Goal: Task Accomplishment & Management: Manage account settings

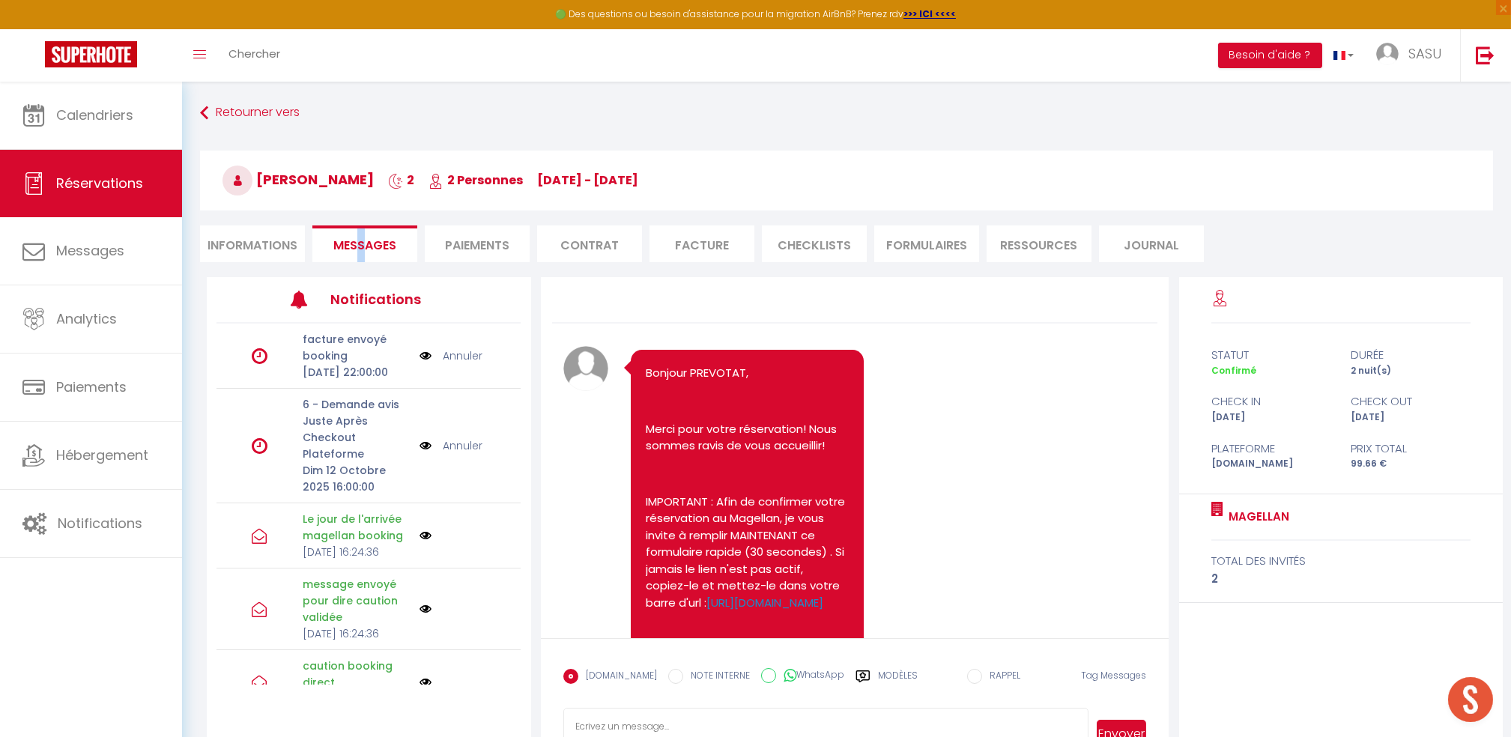
scroll to position [4294, 0]
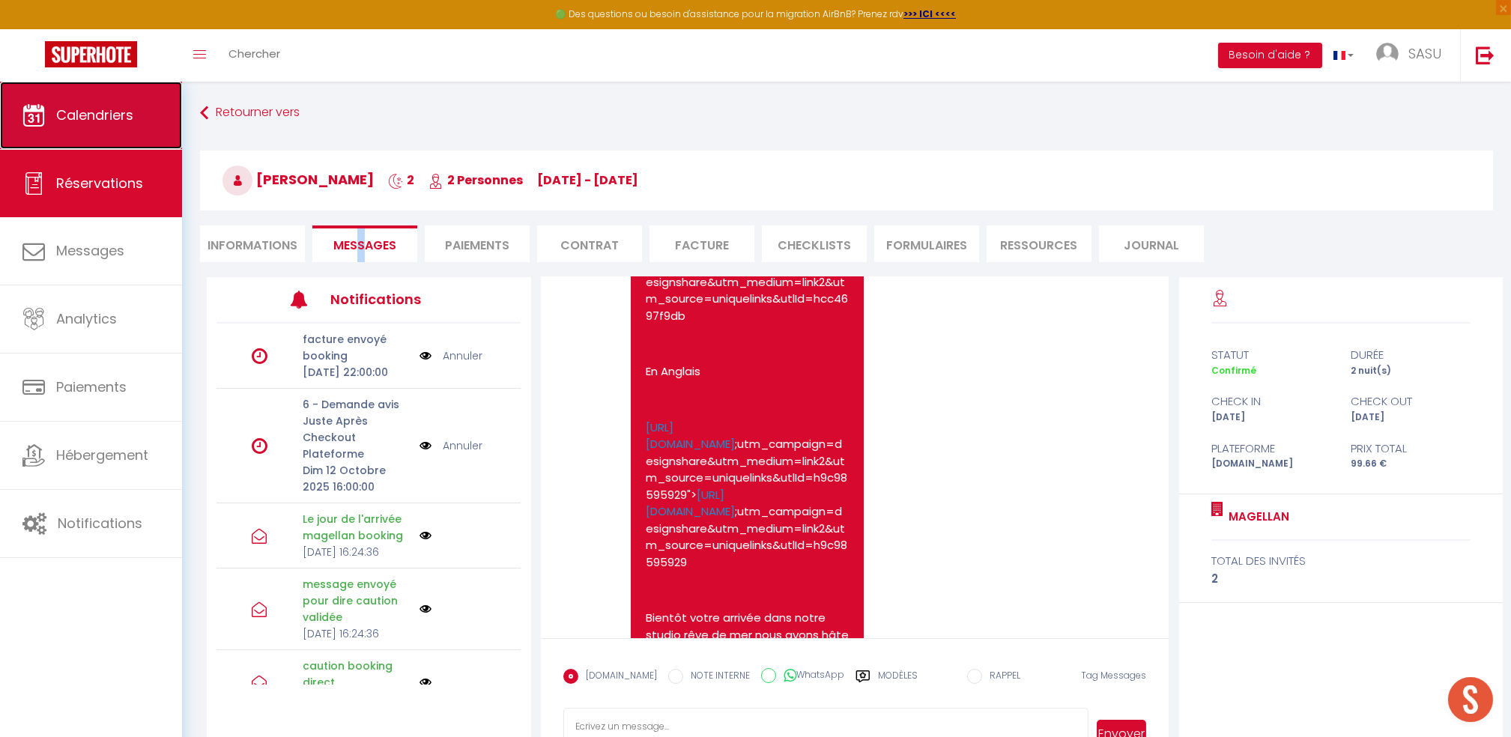
click at [94, 126] on link "Calendriers" at bounding box center [91, 115] width 182 height 67
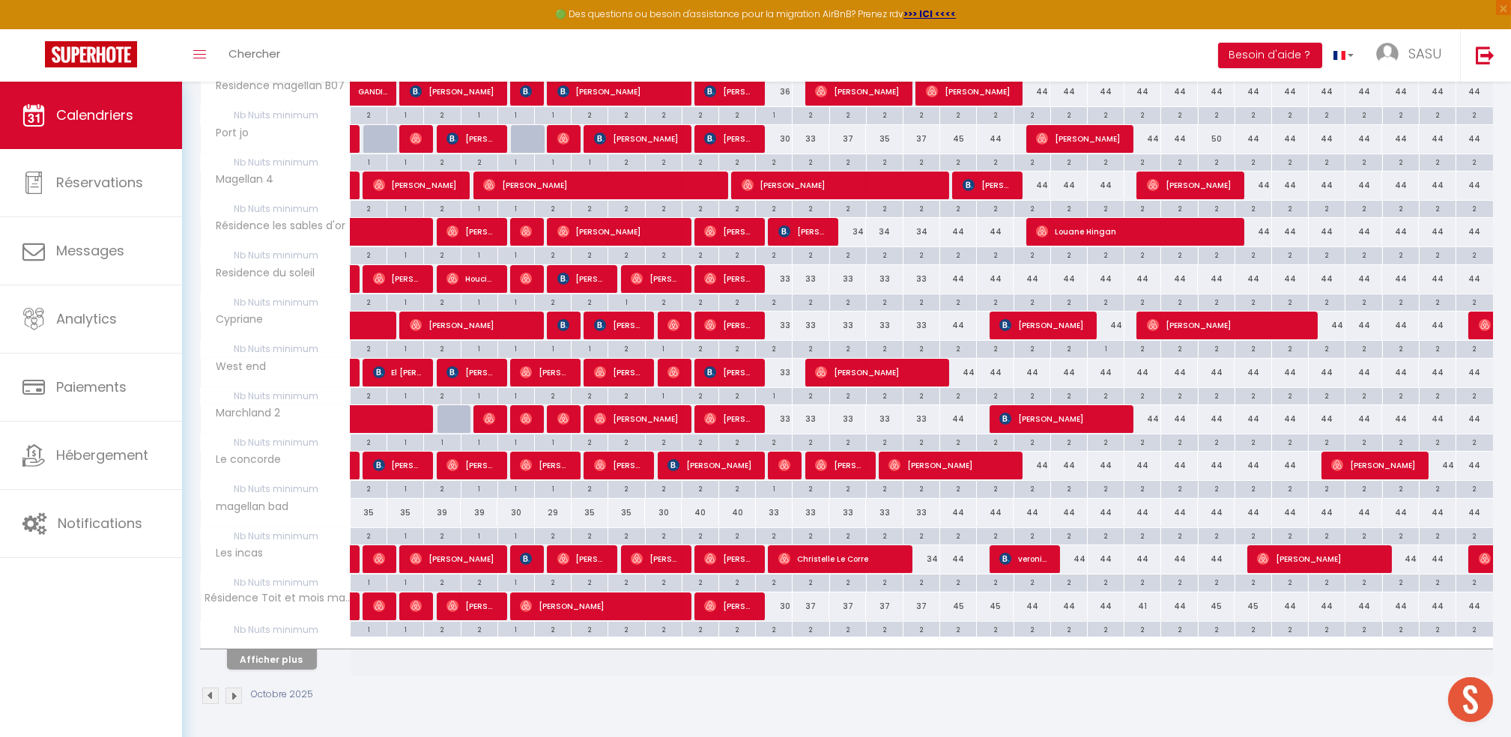
scroll to position [639, 0]
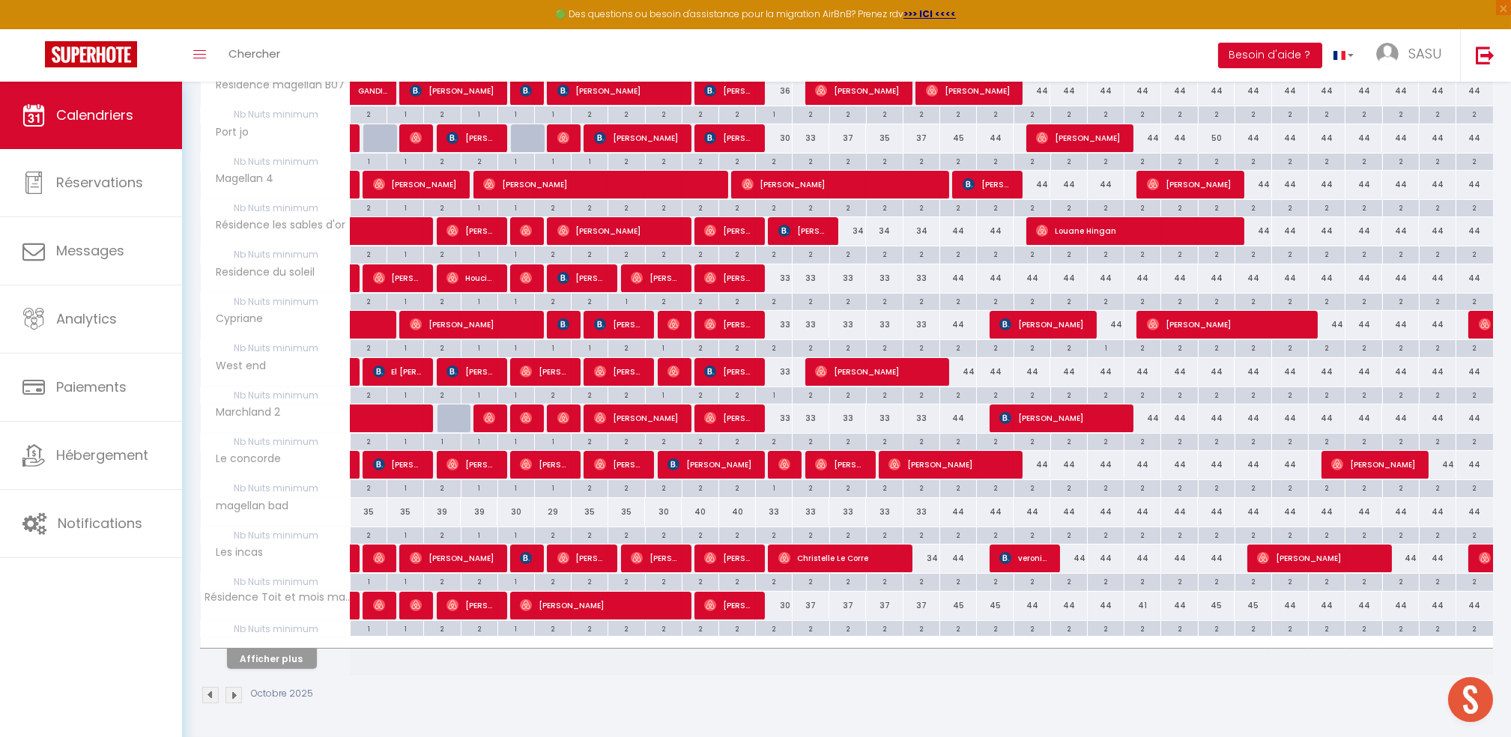
click at [282, 675] on div "Octobre 2025" at bounding box center [846, 697] width 1293 height 44
click at [297, 664] on button "Afficher plus" at bounding box center [272, 659] width 90 height 20
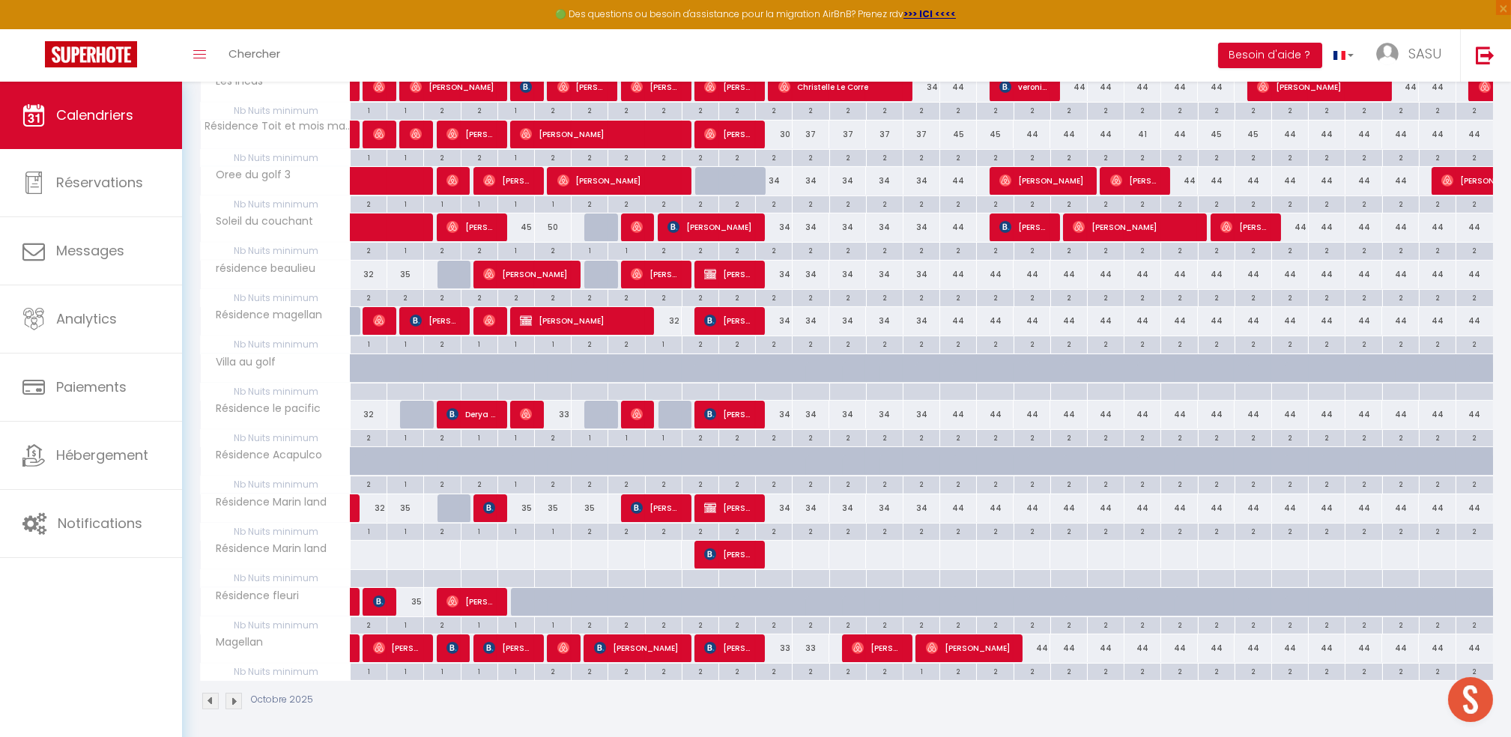
scroll to position [1118, 0]
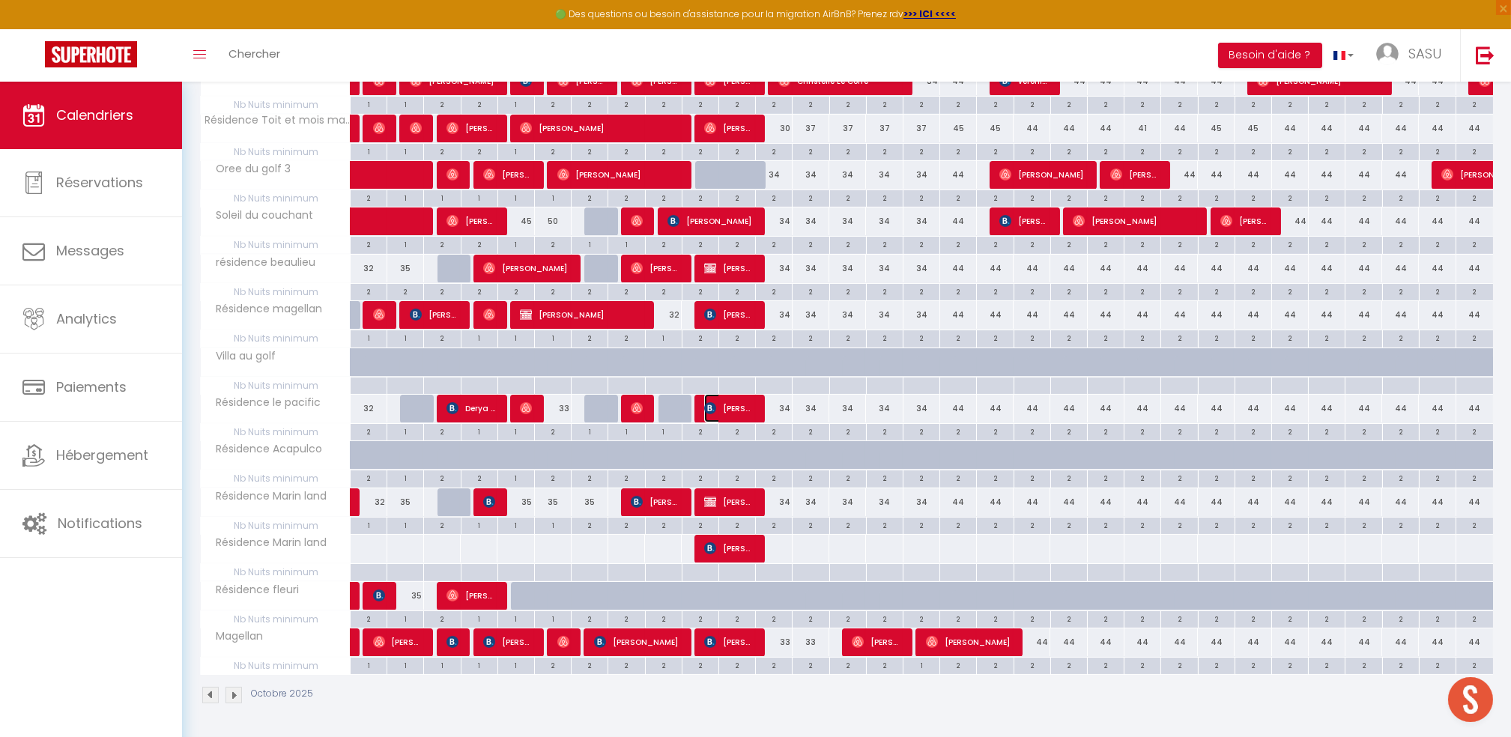
click at [748, 411] on span "Lise-Marie BARTHES" at bounding box center [728, 408] width 49 height 28
select select "OK"
select select "KO"
select select "1"
select select "0"
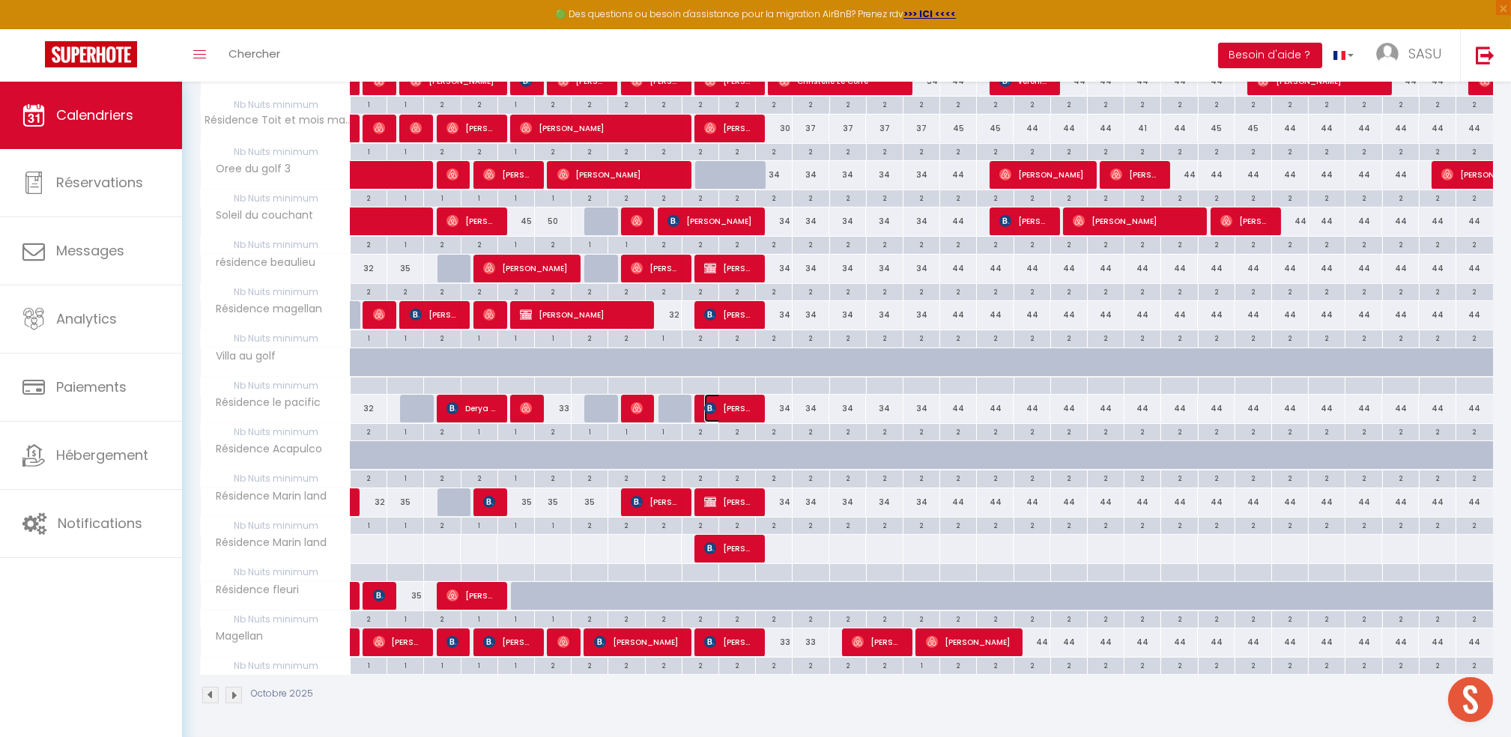
select select "1"
select select
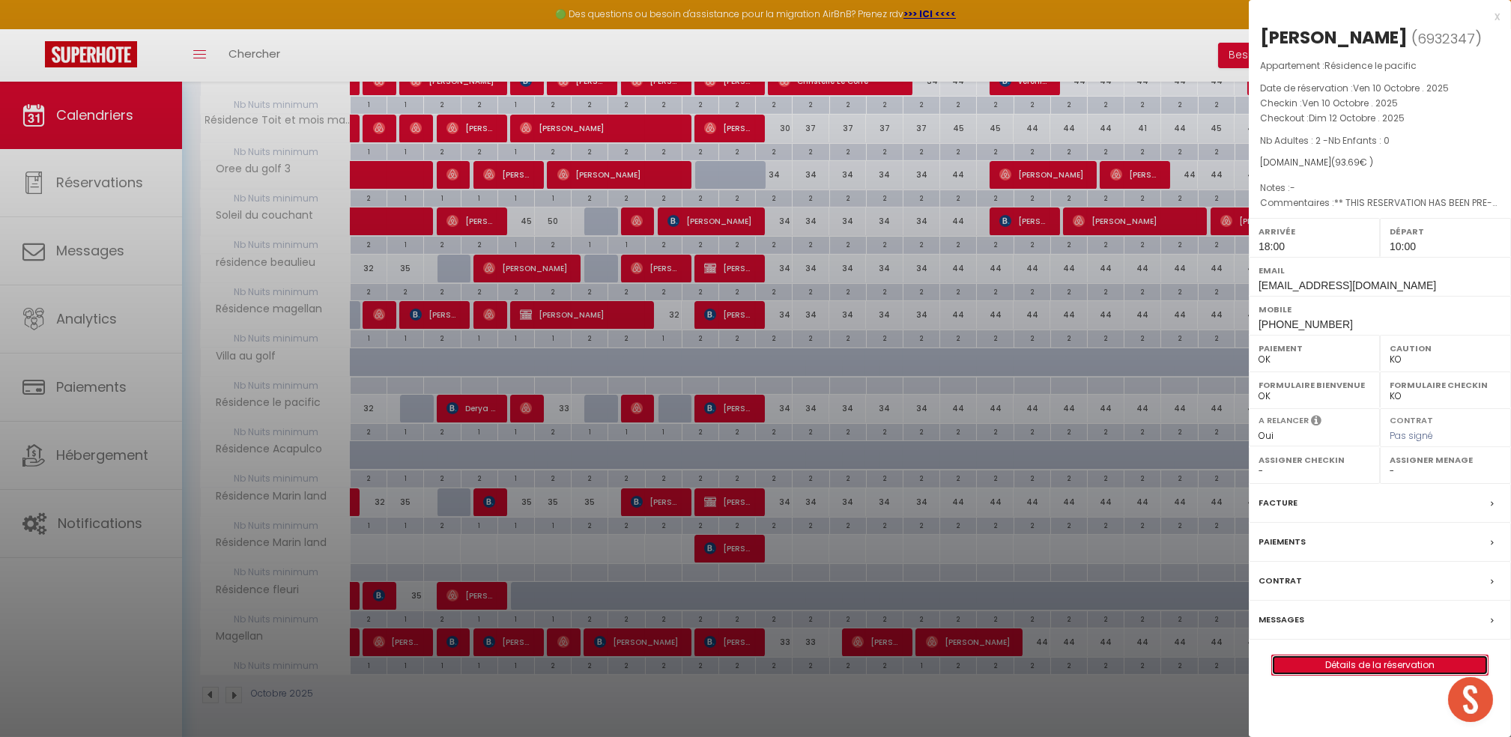
click at [1369, 675] on link "Détails de la réservation" at bounding box center [1380, 664] width 216 height 19
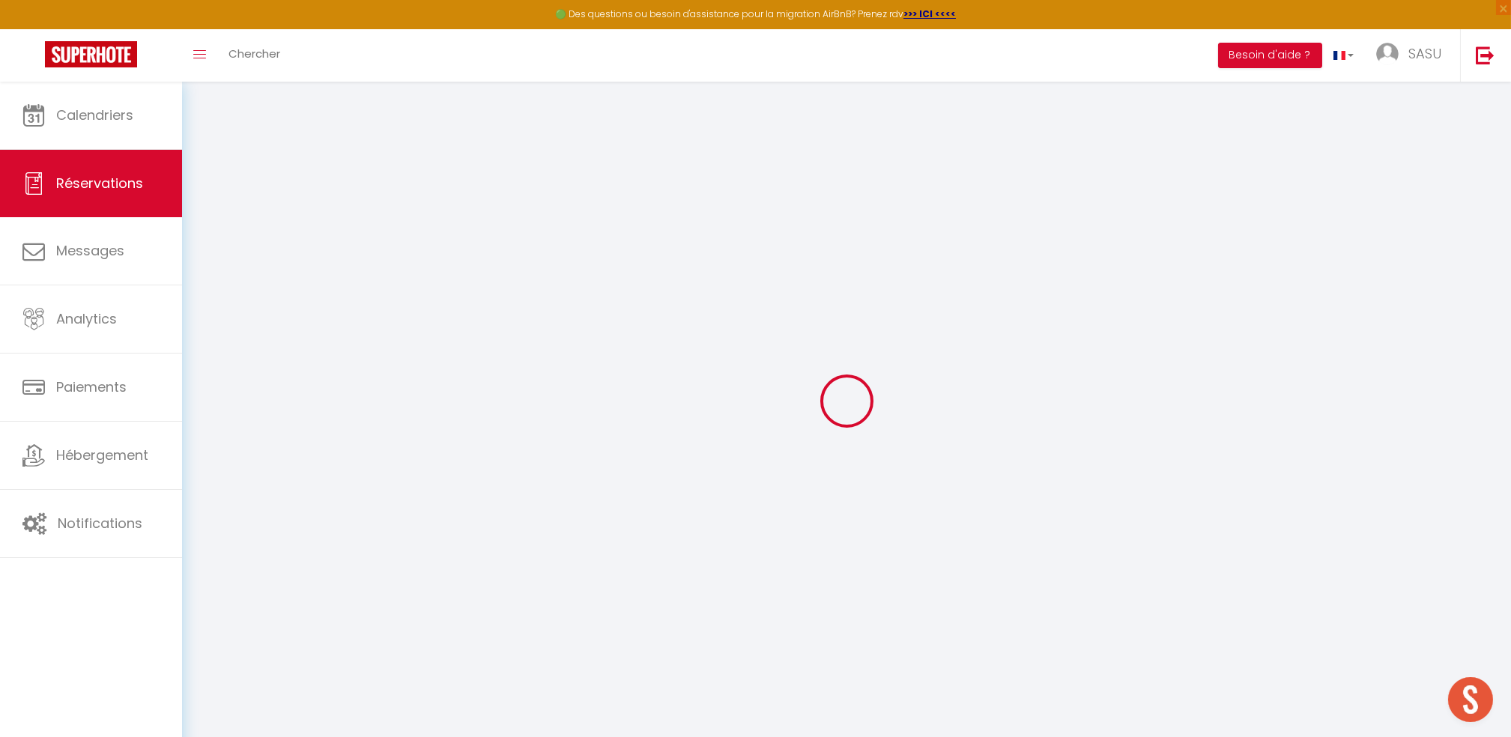
select select
checkbox input "false"
type textarea "** THIS RESERVATION HAS BEEN PRE-PAID ** BOOKING NOTE : Payment charge is EUR 1…"
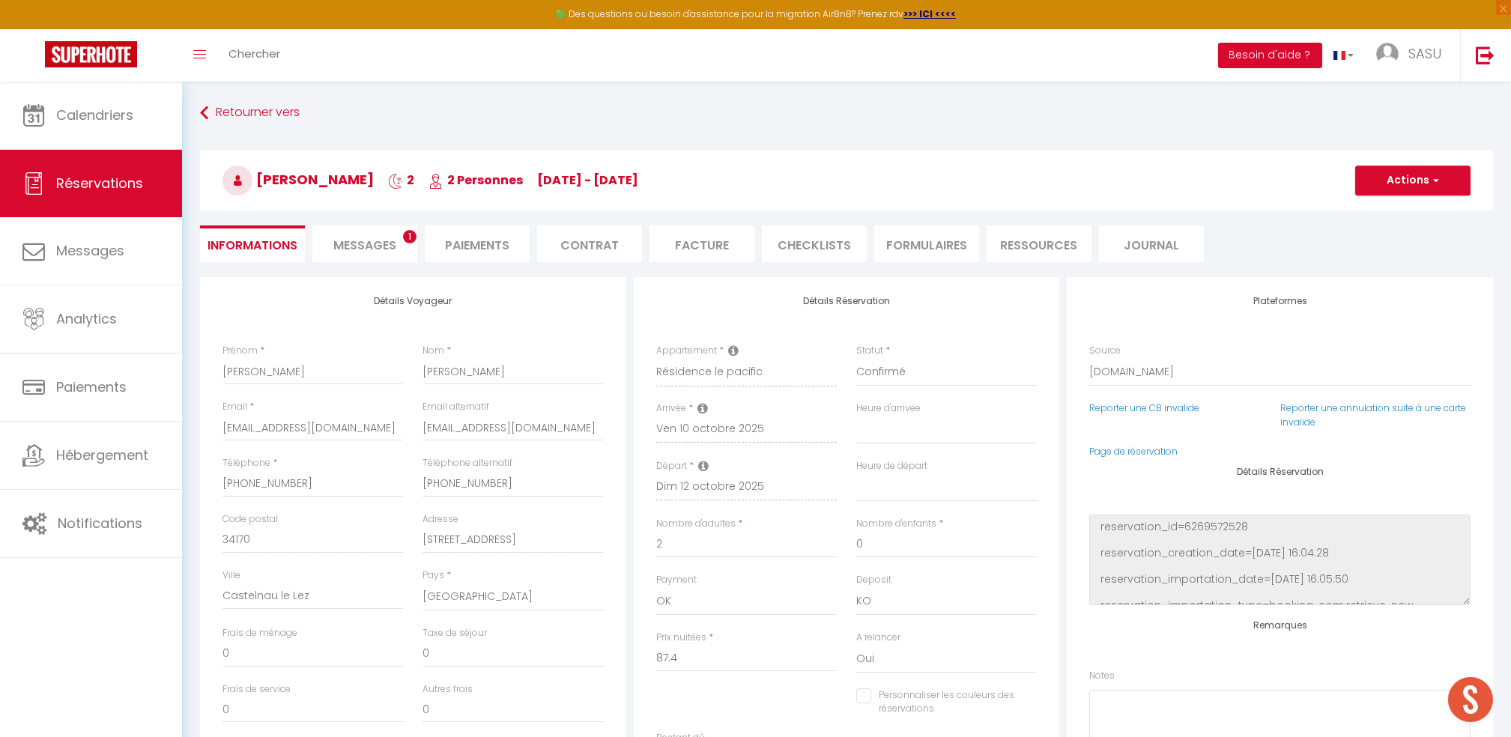
type input "6.29"
select select
checkbox input "false"
select select "18:00"
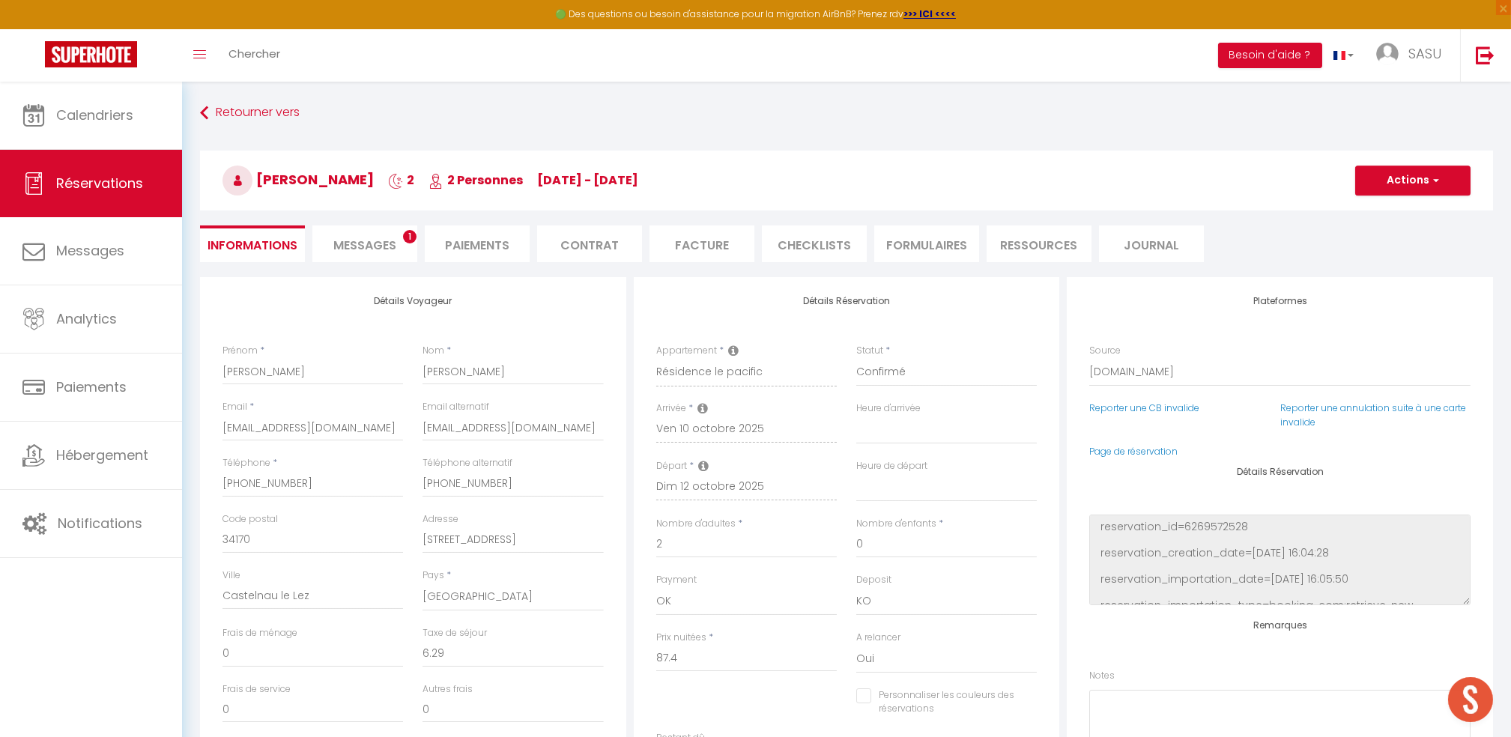
select select "10:00"
click at [350, 239] on span "Messages" at bounding box center [364, 245] width 63 height 17
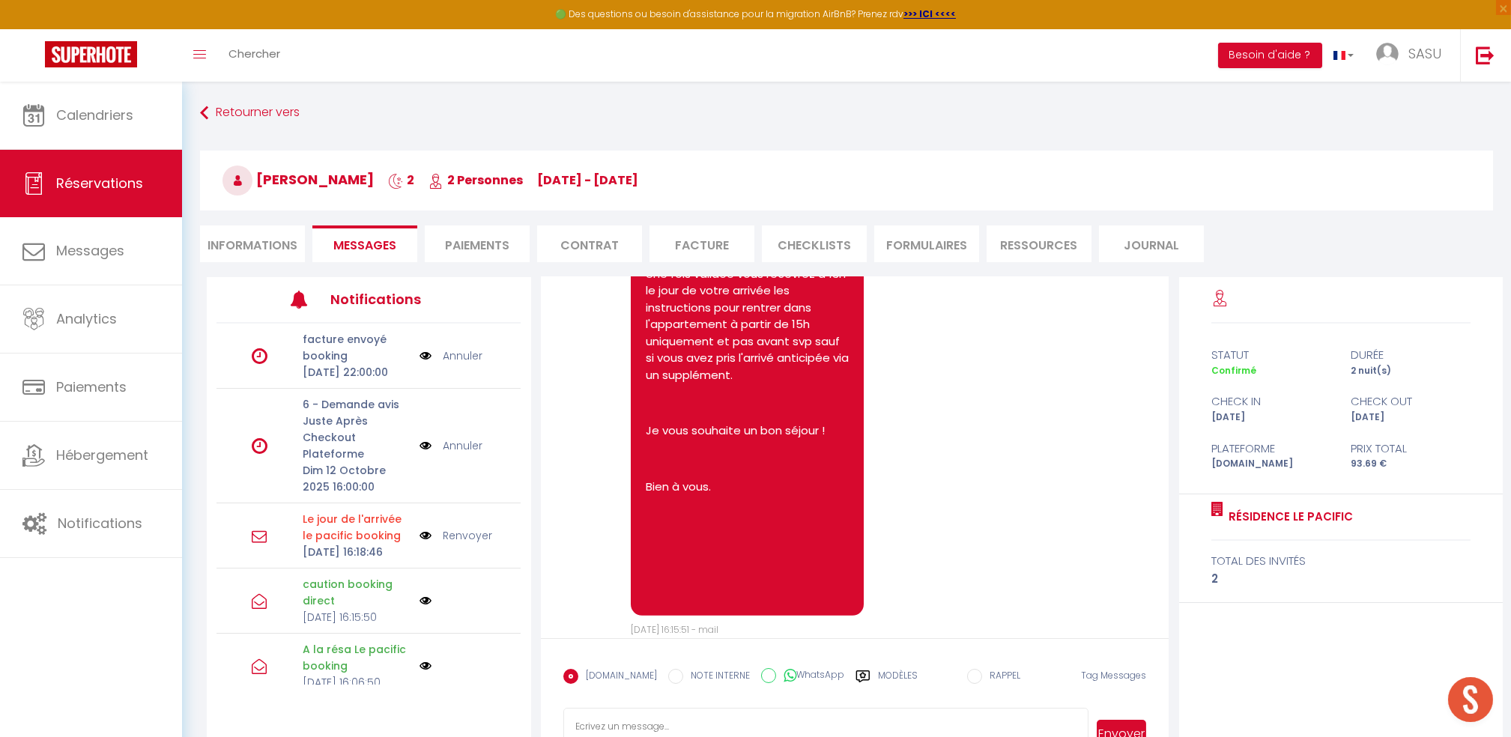
scroll to position [3263, 0]
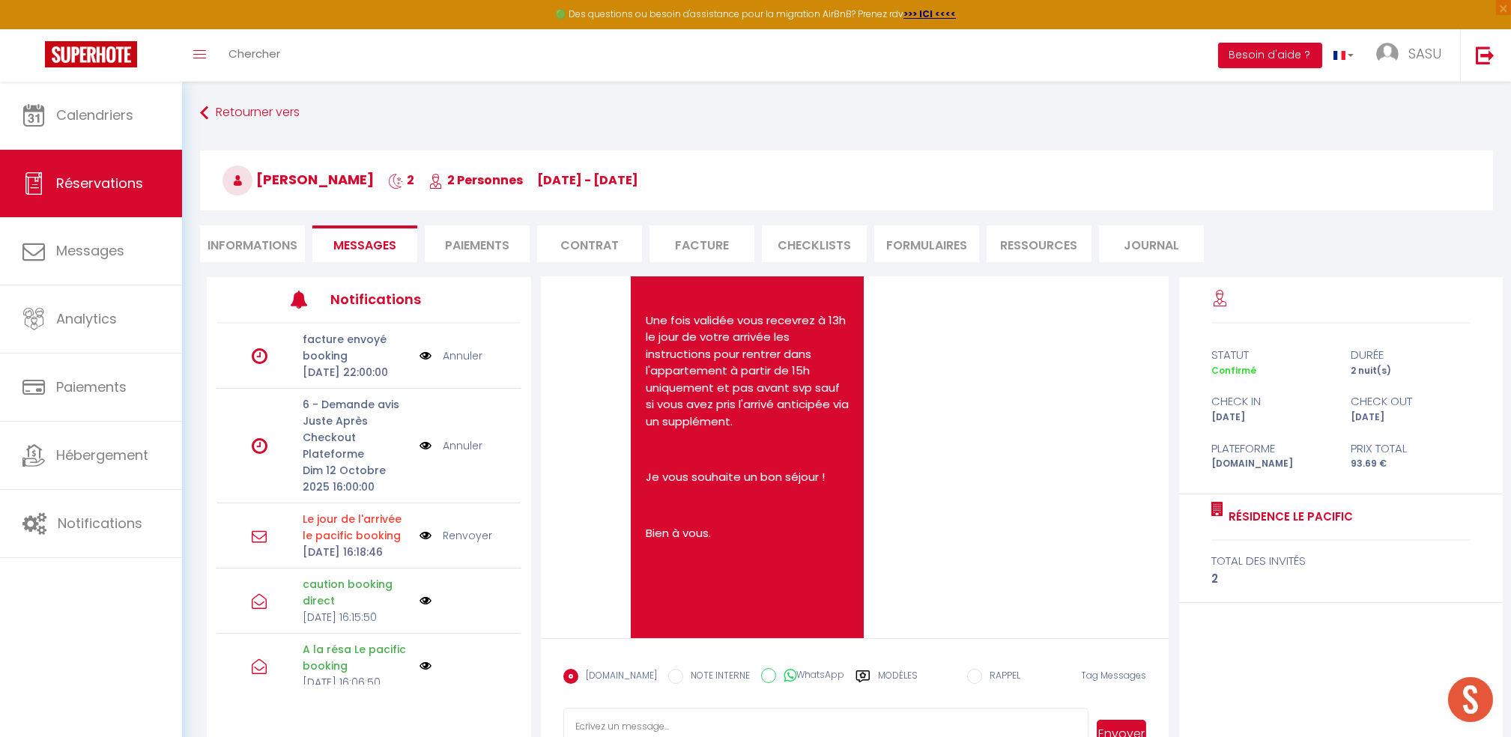
click at [690, 149] on link "https://superhote.com/applink/p/wigY0627" at bounding box center [707, 141] width 117 height 16
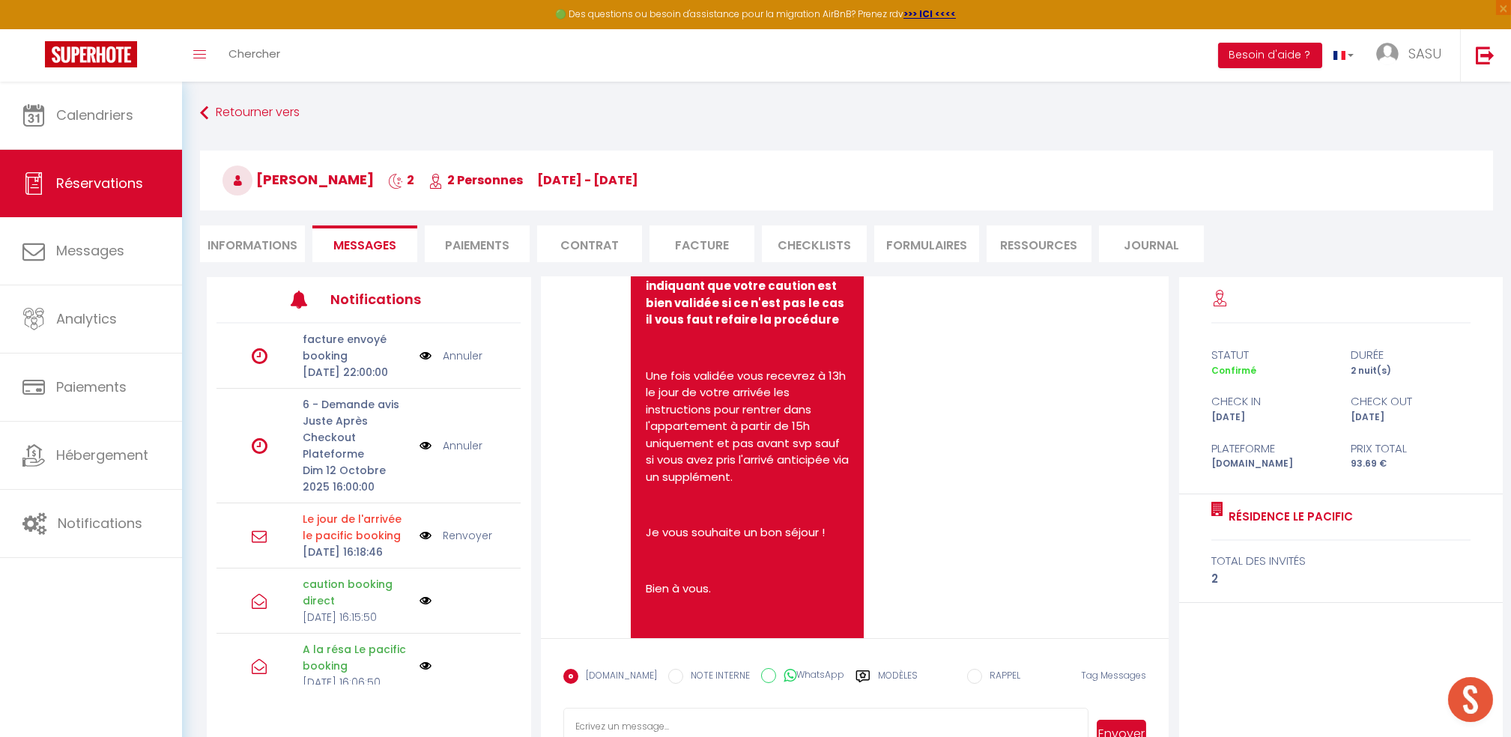
scroll to position [3163, 0]
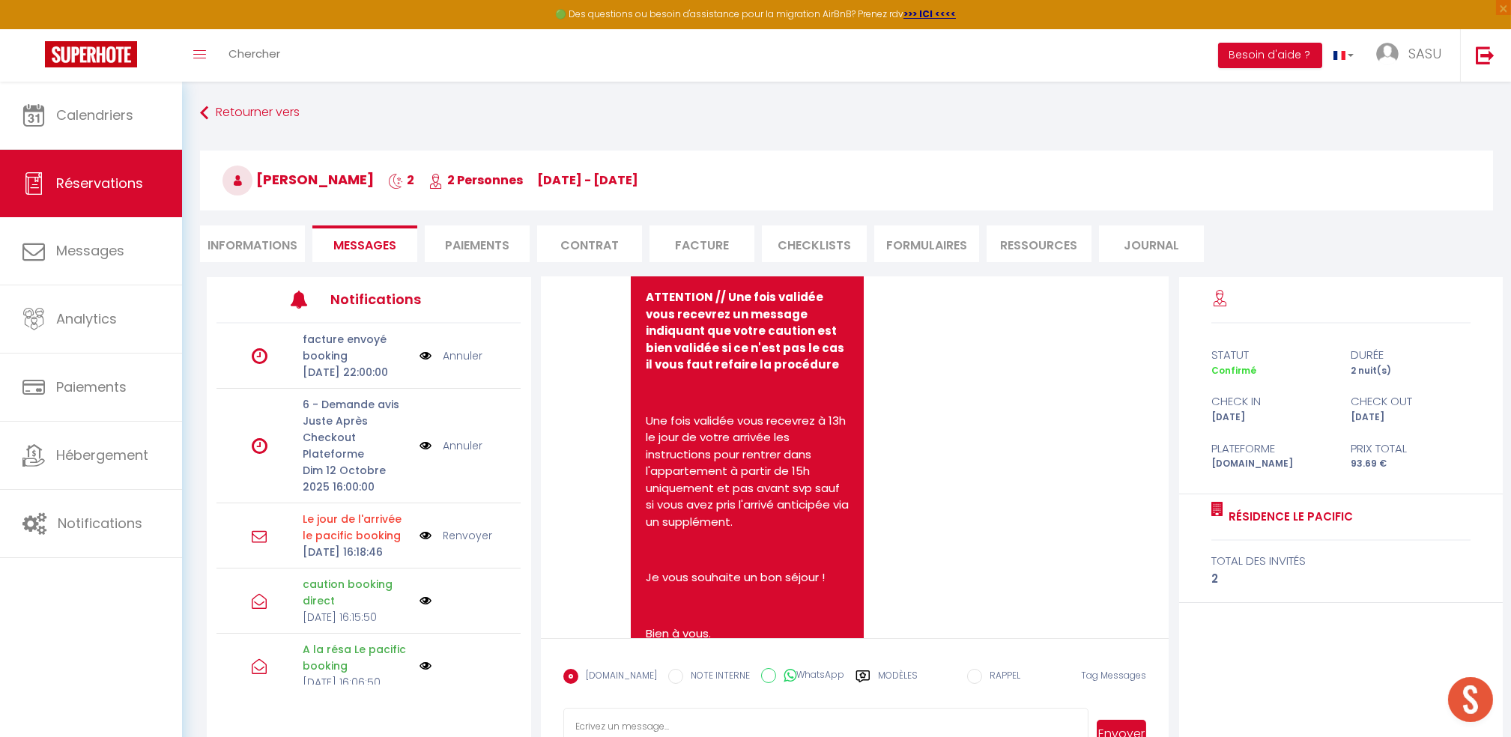
drag, startPoint x: 682, startPoint y: 549, endPoint x: 641, endPoint y: 522, distance: 48.6
click at [641, 522] on div "Bonjour, Vous trouverez ci-dessous un lien pour procéde r à la caution: - Il s'…" at bounding box center [748, 68] width 234 height 1390
click at [685, 249] on link "https://superhote.com/applink/p/wigY0627" at bounding box center [707, 242] width 117 height 16
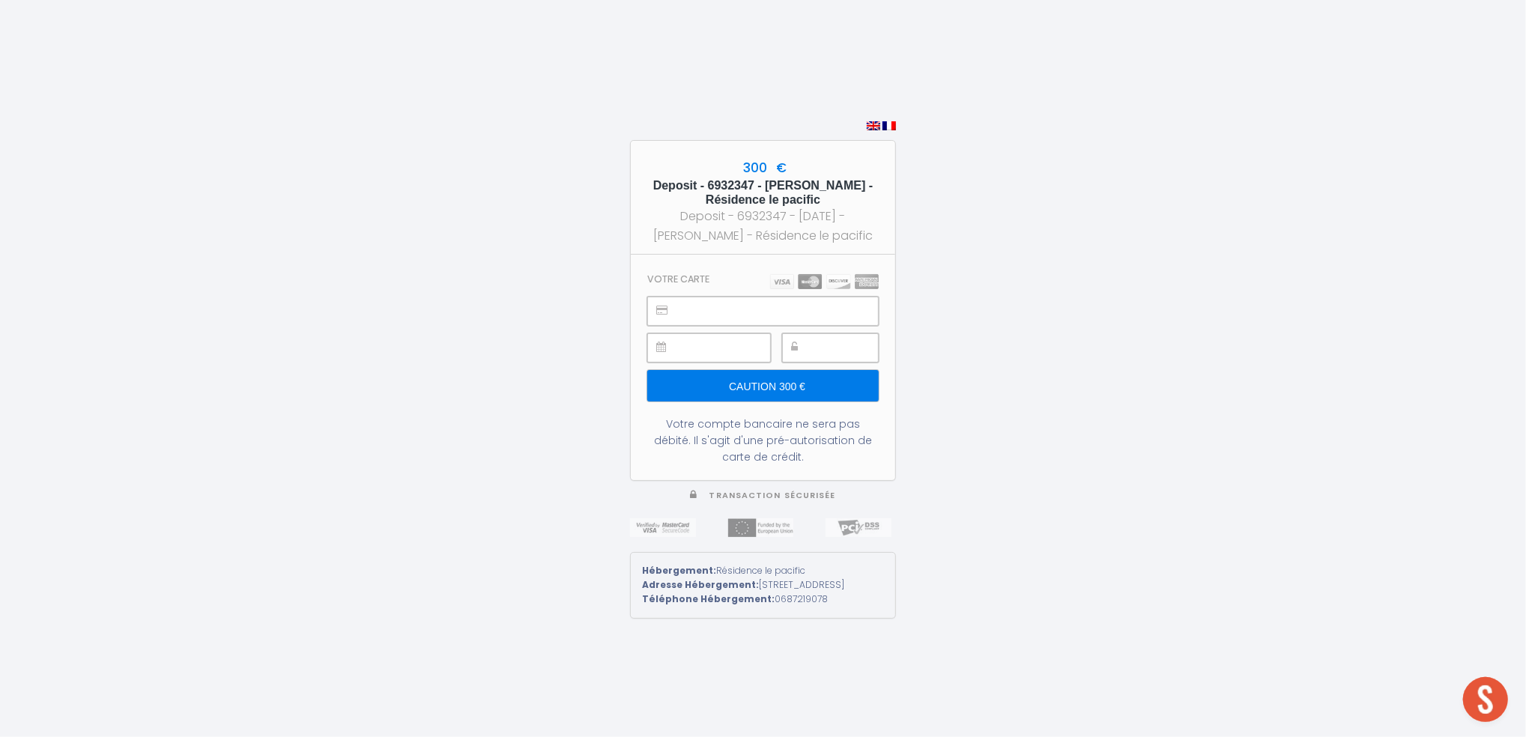
drag, startPoint x: 849, startPoint y: 608, endPoint x: 1292, endPoint y: 666, distance: 446.4
click at [1292, 666] on div "300 € Deposit - 6932347 - Lise-Marie BARTHES - Résidence le pacific Deposit - 6…" at bounding box center [763, 368] width 1526 height 737
click at [1213, 646] on div "300 € Deposit - 6932347 - Lise-Marie BARTHES - Résidence le pacific Deposit - 6…" at bounding box center [763, 368] width 1526 height 737
